Goal: Transaction & Acquisition: Subscribe to service/newsletter

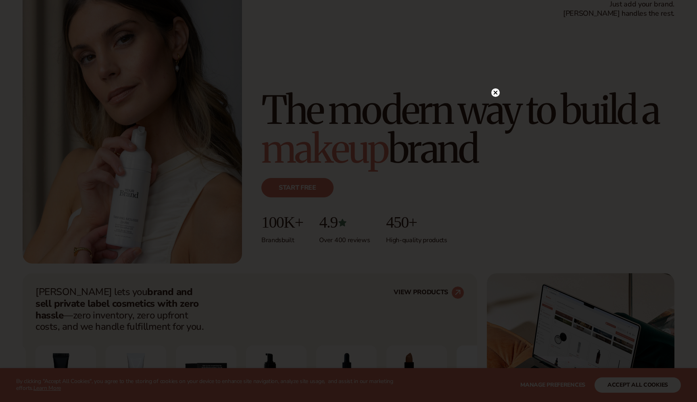
scroll to position [69, 0]
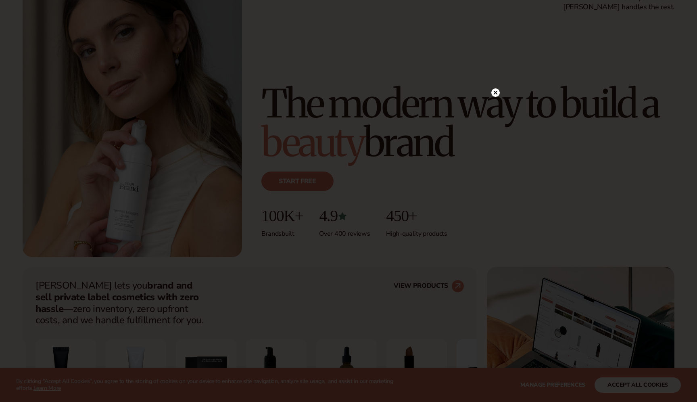
click at [494, 94] on icon at bounding box center [496, 92] width 4 height 4
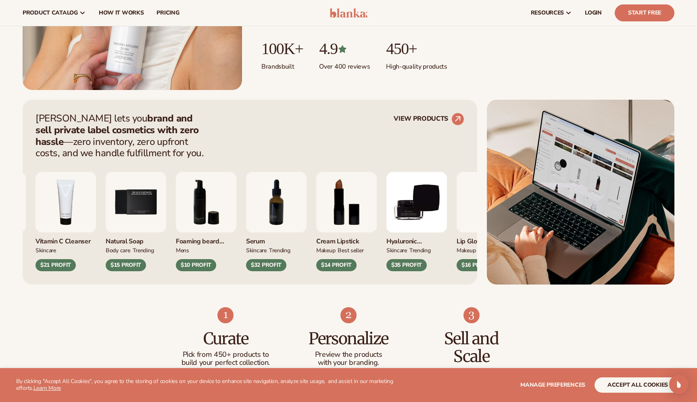
scroll to position [0, 0]
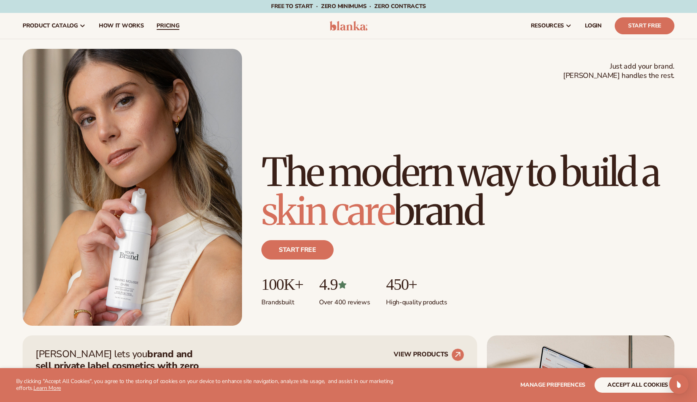
click at [166, 27] on span "pricing" at bounding box center [168, 26] width 23 height 6
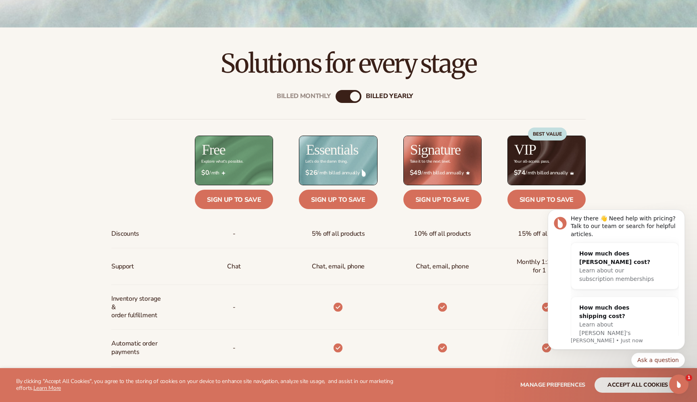
click at [342, 98] on div "Billed Monthly" at bounding box center [341, 97] width 10 height 10
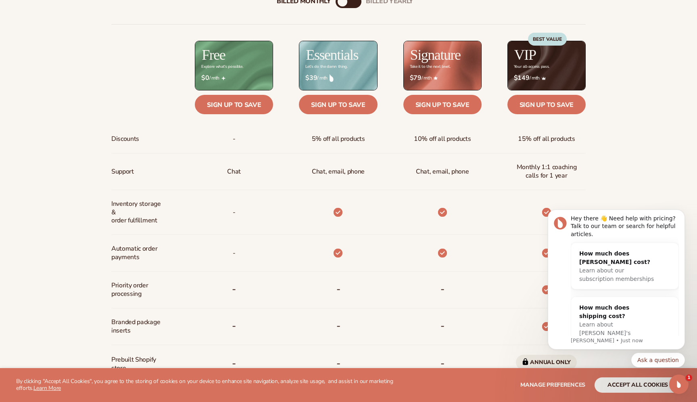
scroll to position [360, 0]
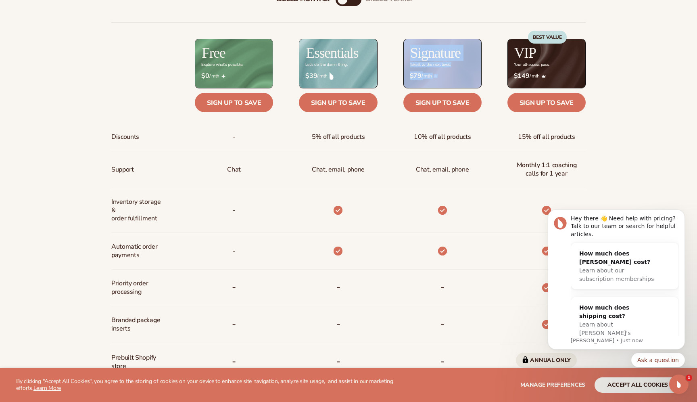
drag, startPoint x: 380, startPoint y: 103, endPoint x: 494, endPoint y: 27, distance: 136.7
click at [484, 32] on div "Discounts Support Inventory storage &   order fulfillment Automatic order payme…" at bounding box center [348, 260] width 475 height 476
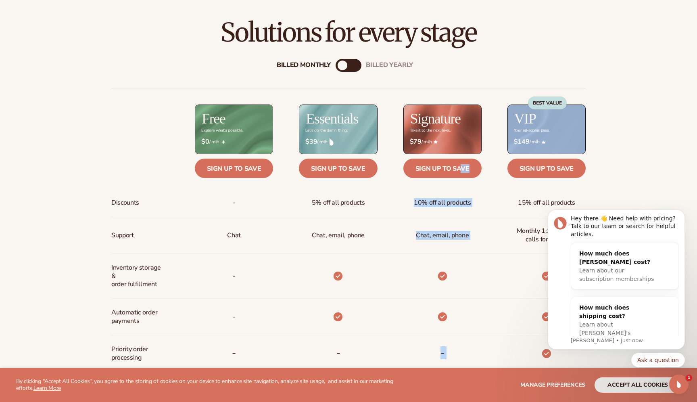
scroll to position [296, 0]
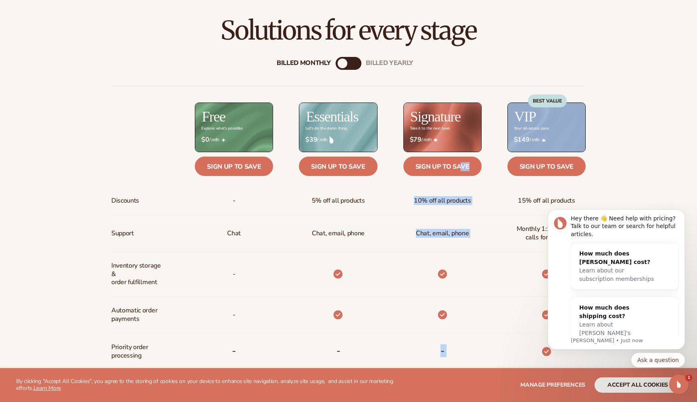
click at [362, 62] on div "Billed Monthly billed Yearly Billed Monthly billed Yearly Discounts Support Inv…" at bounding box center [349, 314] width 520 height 541
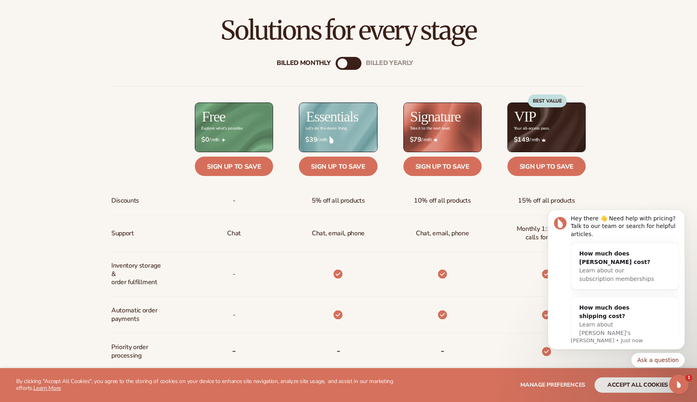
click at [358, 65] on div "billed Yearly" at bounding box center [357, 64] width 10 height 10
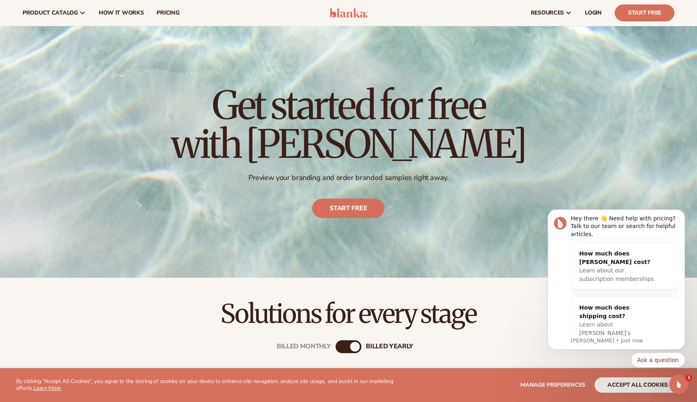
scroll to position [0, 0]
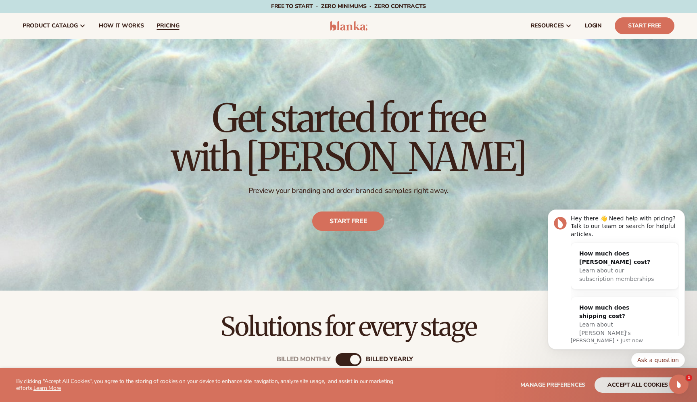
click at [170, 35] on link "pricing" at bounding box center [168, 26] width 36 height 26
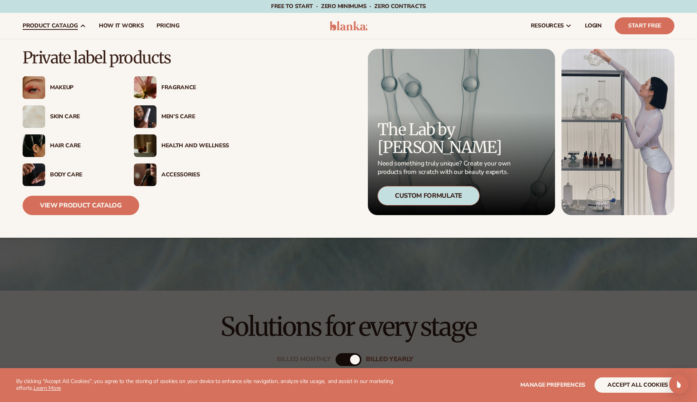
click at [68, 25] on span "product catalog" at bounding box center [50, 26] width 55 height 6
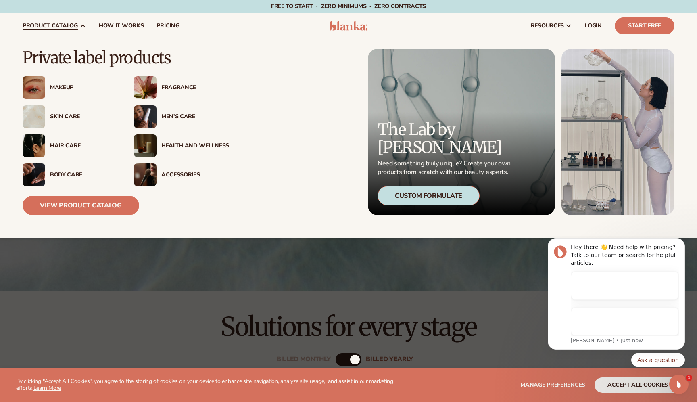
click at [76, 25] on span "product catalog" at bounding box center [50, 26] width 55 height 6
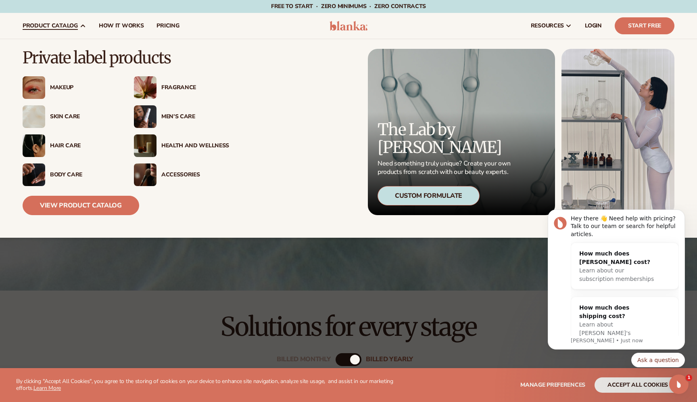
click at [42, 115] on img at bounding box center [34, 116] width 23 height 23
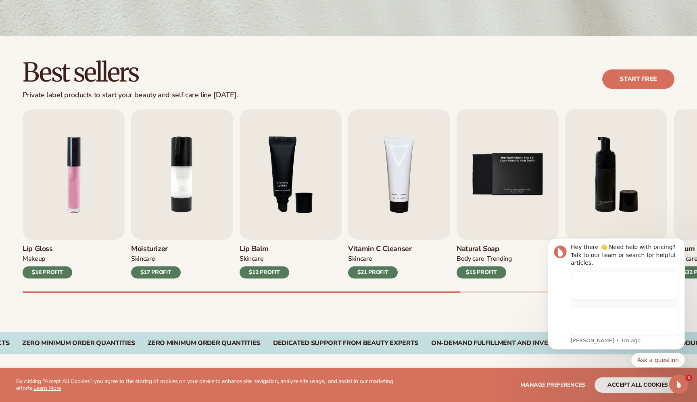
scroll to position [182, 0]
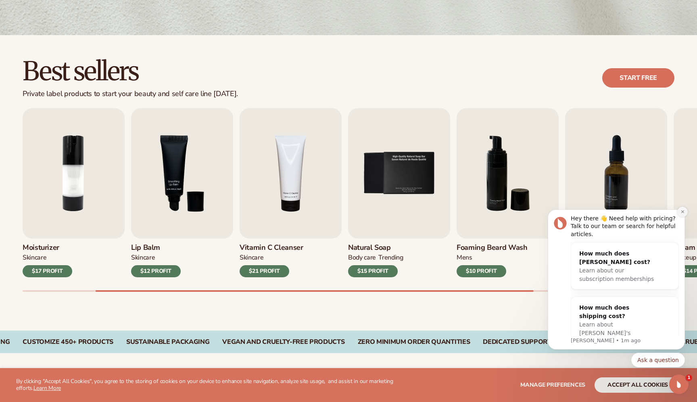
click at [685, 215] on button "Dismiss notification" at bounding box center [683, 212] width 10 height 10
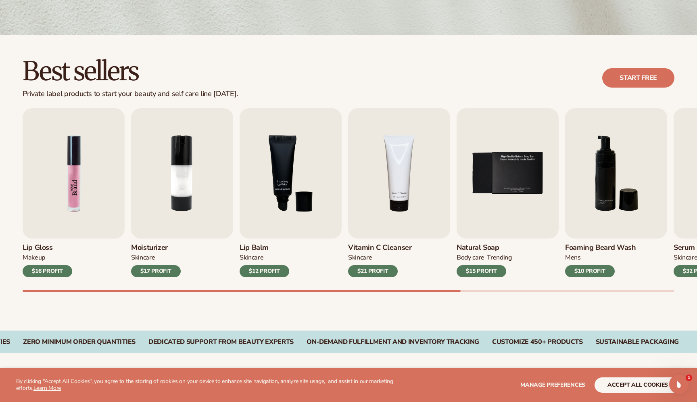
click at [74, 218] on img "1 / 9" at bounding box center [74, 173] width 102 height 130
click at [77, 186] on img "1 / 9" at bounding box center [74, 173] width 102 height 130
click at [55, 274] on div "$16 PROFIT" at bounding box center [48, 271] width 50 height 12
click at [55, 190] on img "1 / 9" at bounding box center [74, 173] width 102 height 130
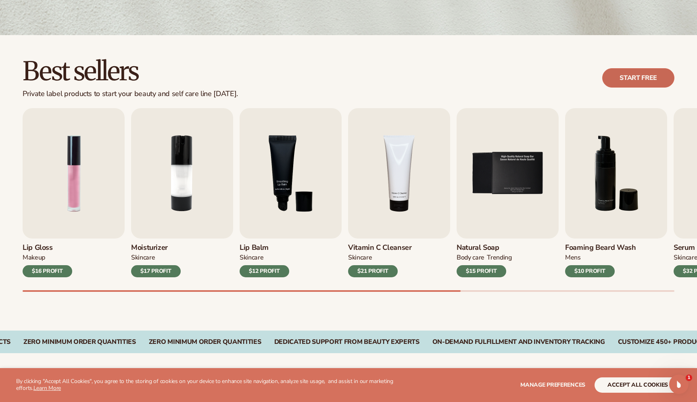
click at [650, 77] on link "Start free" at bounding box center [639, 77] width 72 height 19
